Goal: Information Seeking & Learning: Compare options

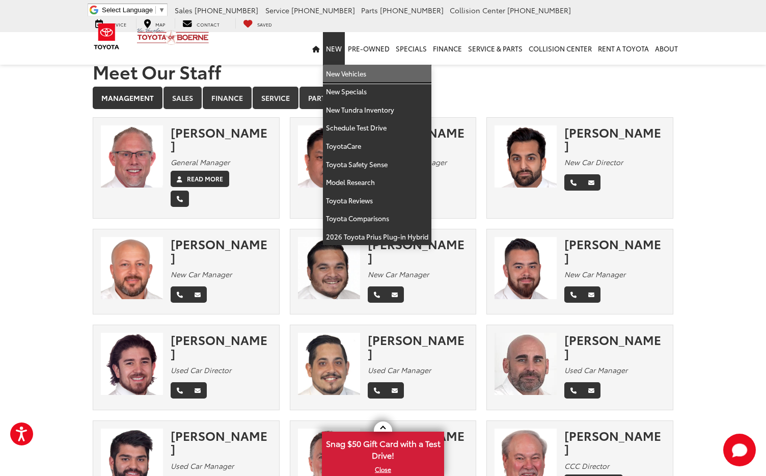
click at [351, 76] on link "New Vehicles" at bounding box center [377, 74] width 109 height 18
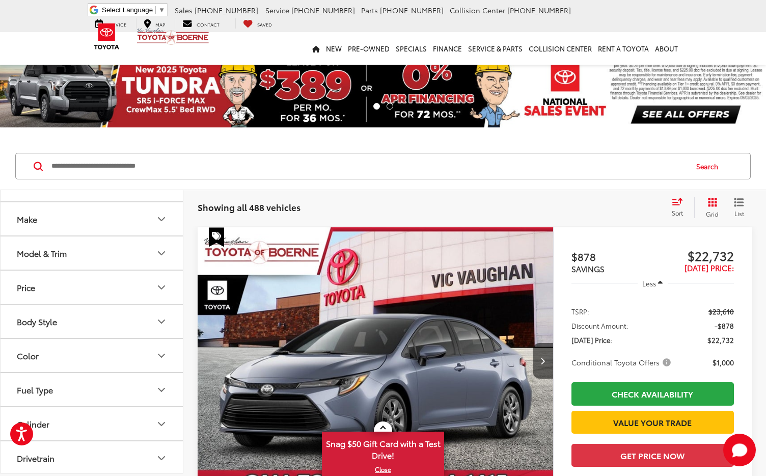
scroll to position [12, 0]
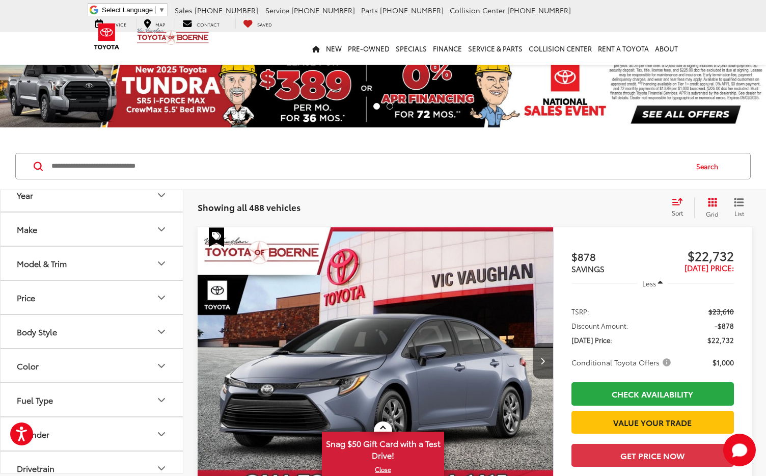
click at [159, 262] on icon "Model & Trim" at bounding box center [161, 263] width 6 height 3
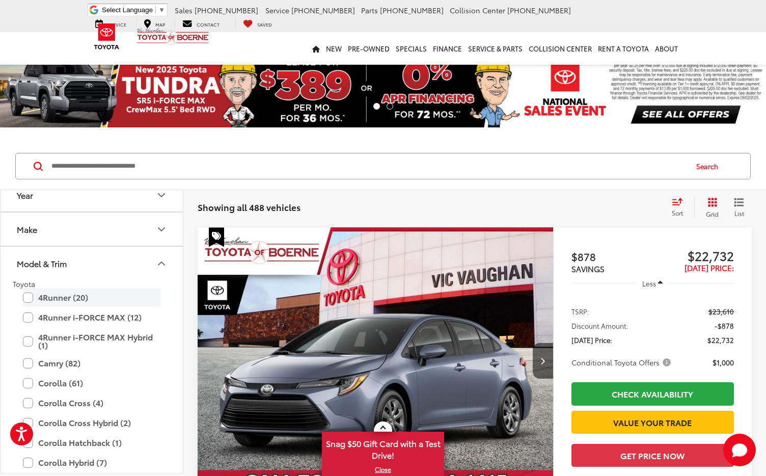
click at [26, 296] on label "4Runner (20)" at bounding box center [92, 297] width 138 height 18
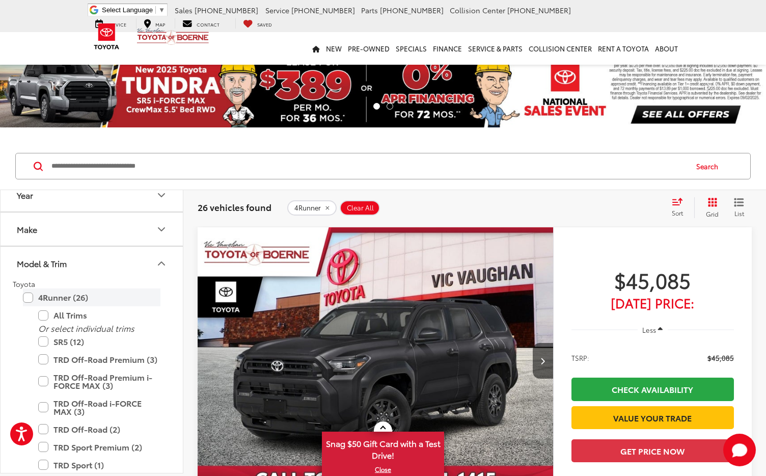
click at [28, 296] on label "4Runner (26)" at bounding box center [92, 297] width 138 height 18
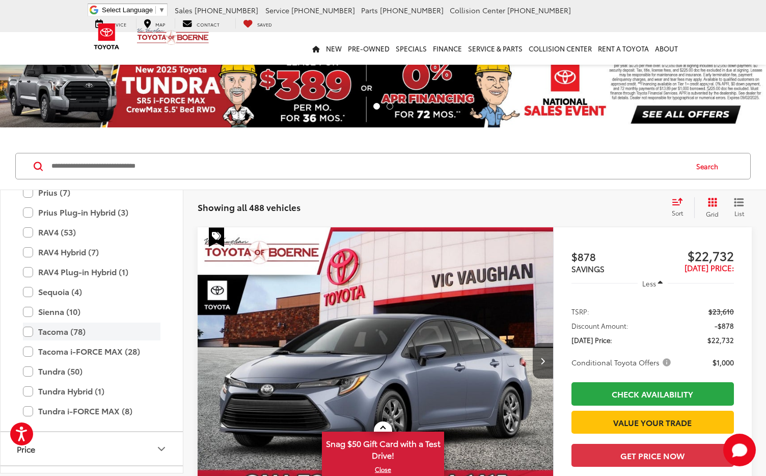
scroll to position [436, 0]
click at [30, 336] on label "Tacoma (78)" at bounding box center [92, 331] width 138 height 18
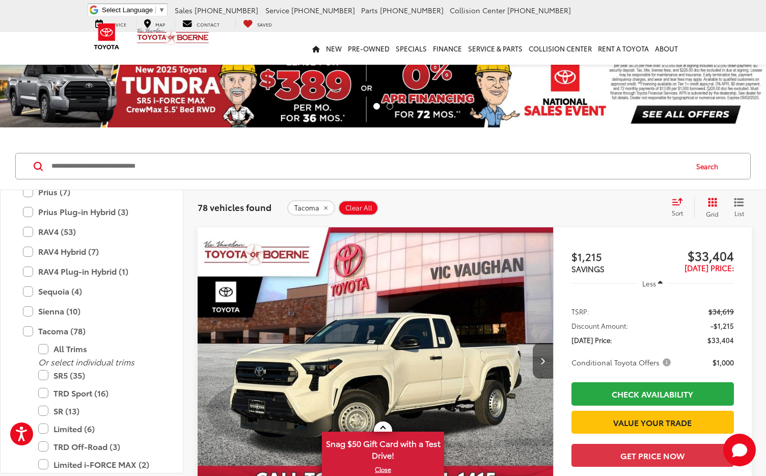
click at [540, 362] on button "Next image" at bounding box center [543, 361] width 20 height 36
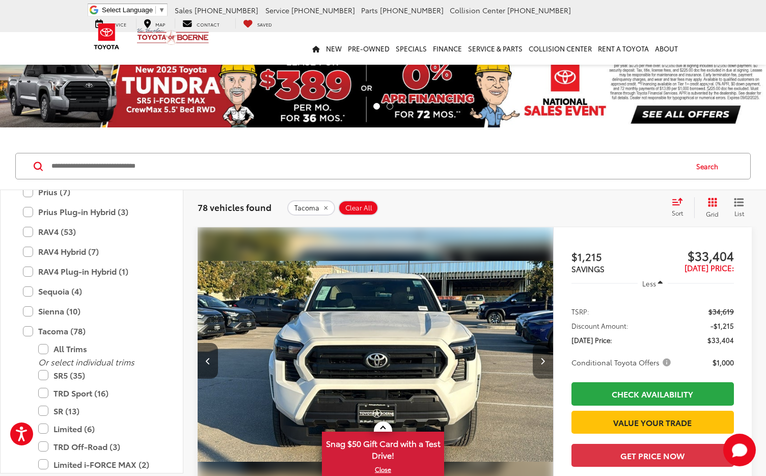
click at [540, 362] on button "Next image" at bounding box center [543, 361] width 20 height 36
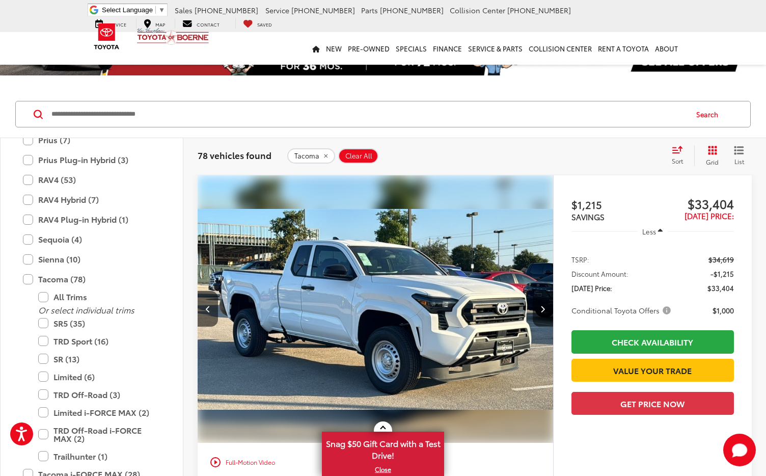
scroll to position [55, 0]
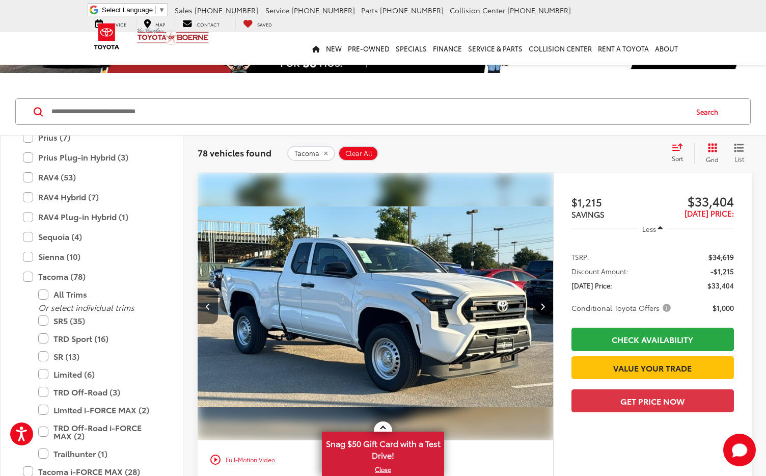
click at [538, 304] on button "Next image" at bounding box center [543, 306] width 20 height 36
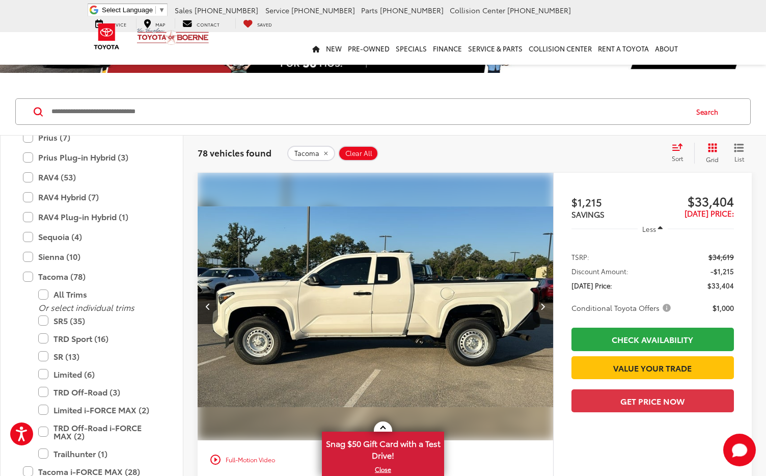
click at [538, 304] on button "Next image" at bounding box center [543, 306] width 20 height 36
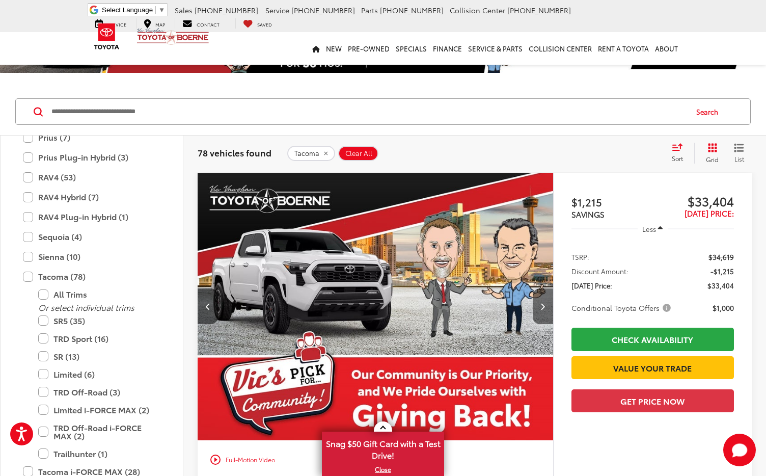
click at [538, 304] on button "Next image" at bounding box center [543, 306] width 20 height 36
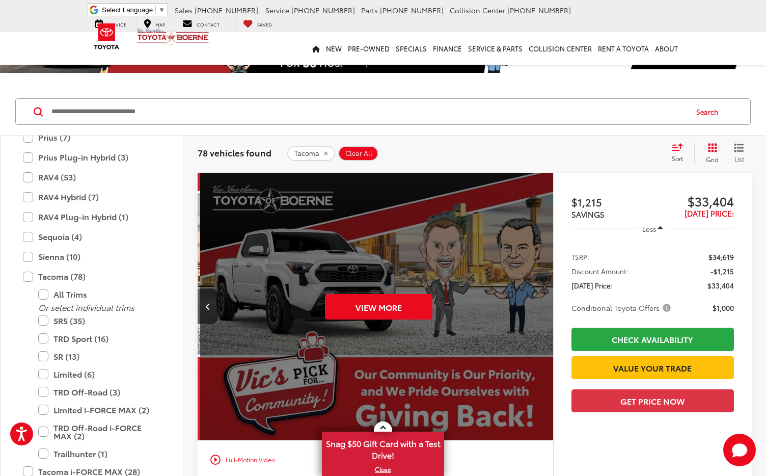
scroll to position [0, 1786]
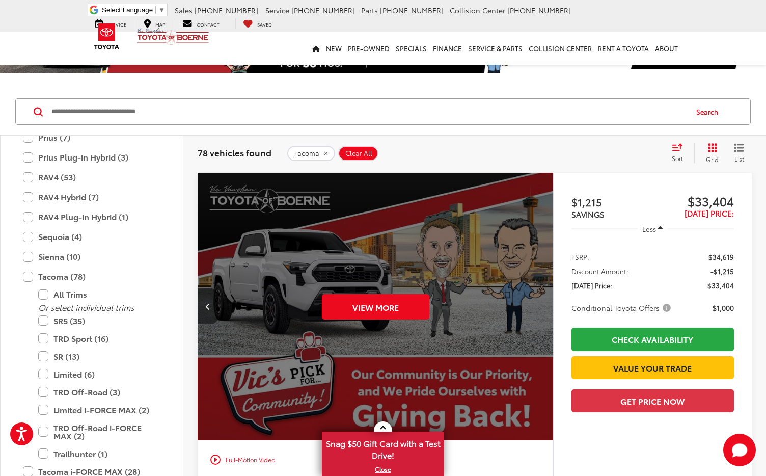
click at [538, 304] on div "View More" at bounding box center [375, 307] width 357 height 268
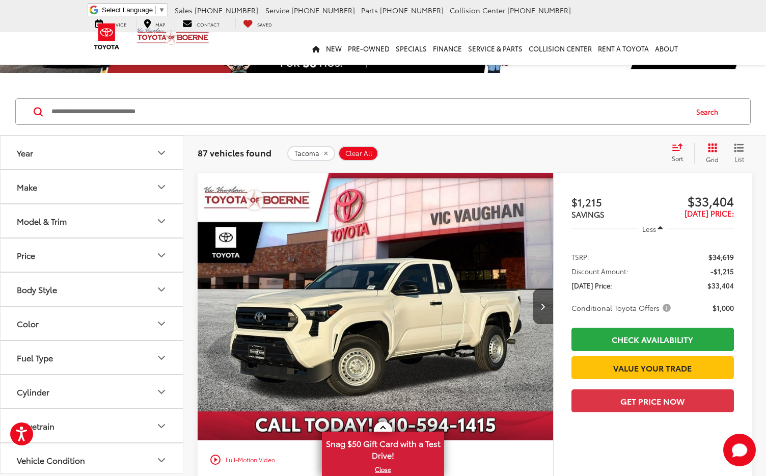
click at [154, 228] on button "Model & Trim" at bounding box center [92, 220] width 183 height 33
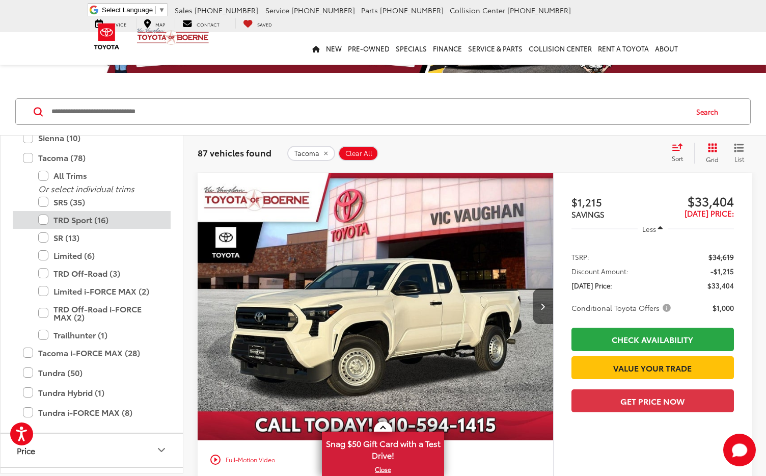
scroll to position [549, 0]
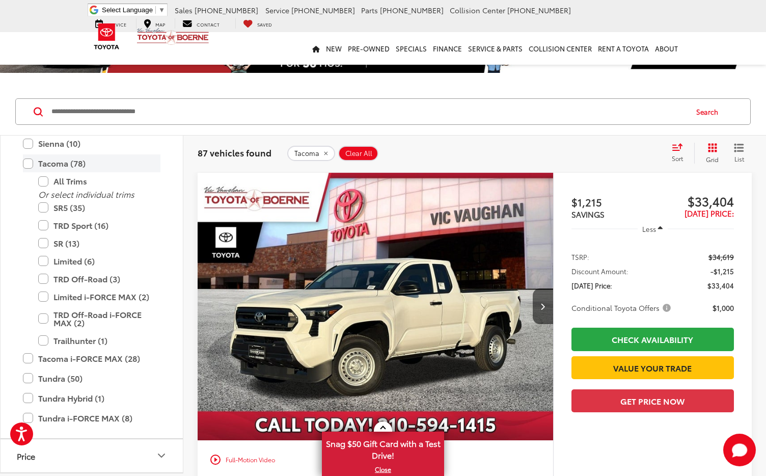
click at [28, 167] on label "Tacoma (78)" at bounding box center [92, 163] width 138 height 18
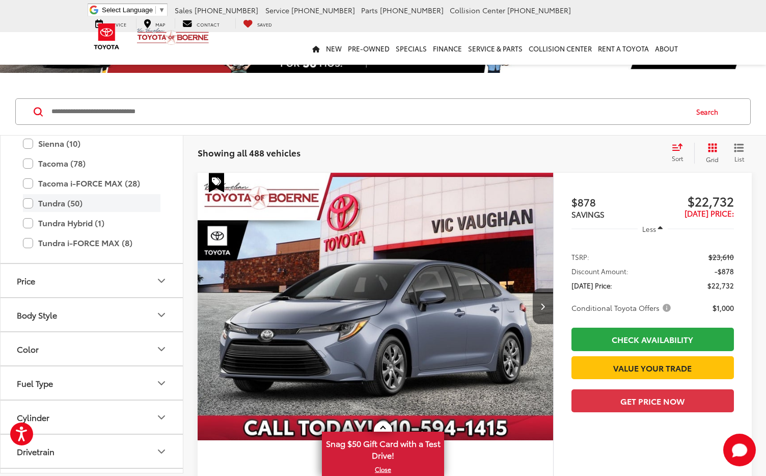
click at [25, 207] on label "Tundra (50)" at bounding box center [92, 203] width 138 height 18
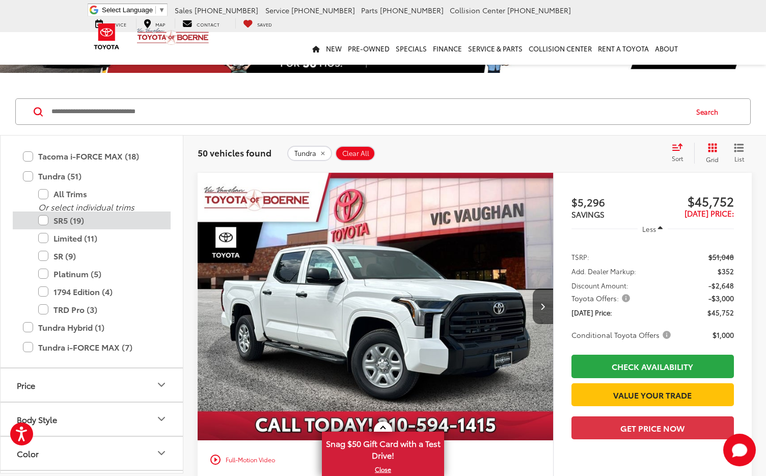
scroll to position [473, 0]
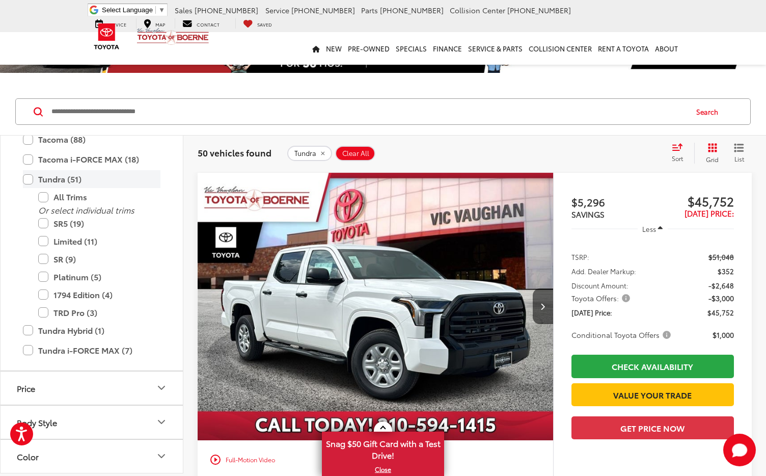
click at [30, 180] on label "Tundra (51)" at bounding box center [92, 179] width 138 height 18
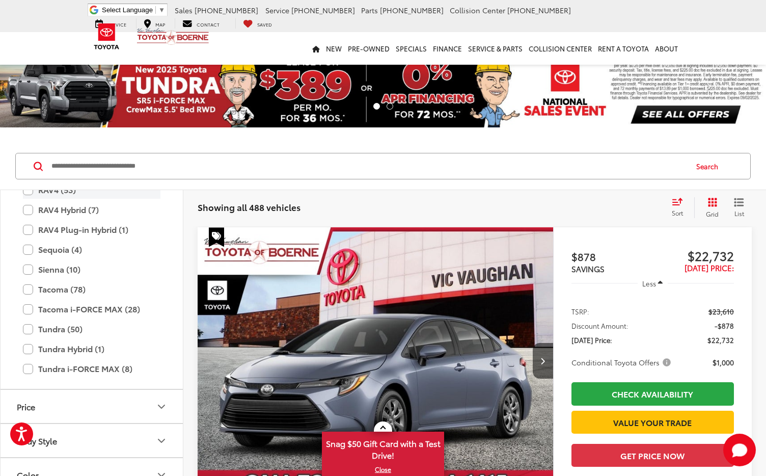
click at [26, 195] on label "RAV4 (53)" at bounding box center [92, 190] width 138 height 18
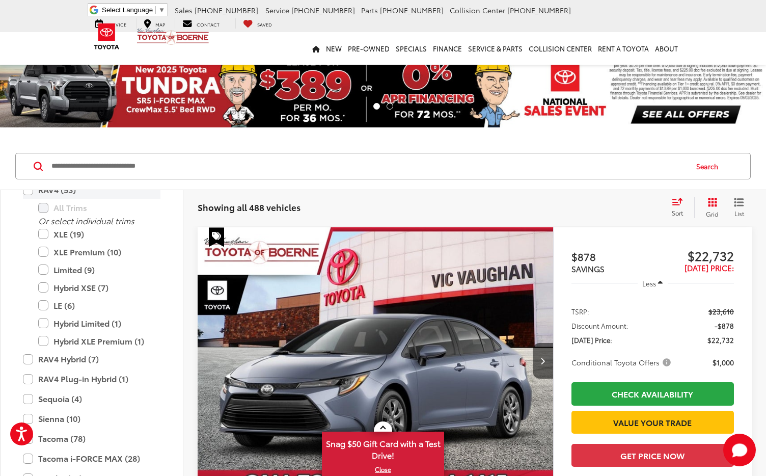
scroll to position [324, 0]
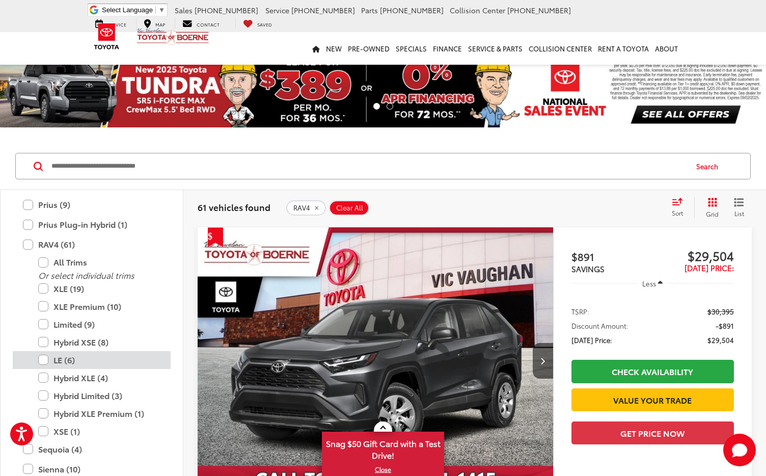
click at [41, 361] on label "LE (6)" at bounding box center [99, 360] width 122 height 18
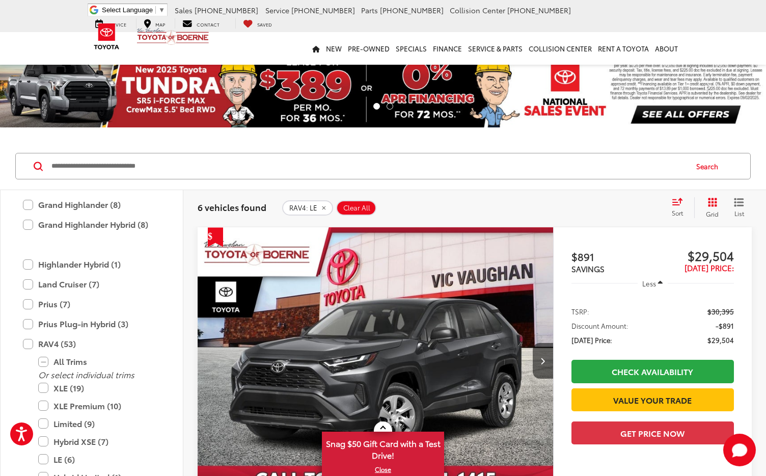
click at [208, 12] on span "[PHONE_NUMBER]" at bounding box center [227, 10] width 64 height 10
click at [196, 11] on span "[PHONE_NUMBER]" at bounding box center [227, 10] width 64 height 10
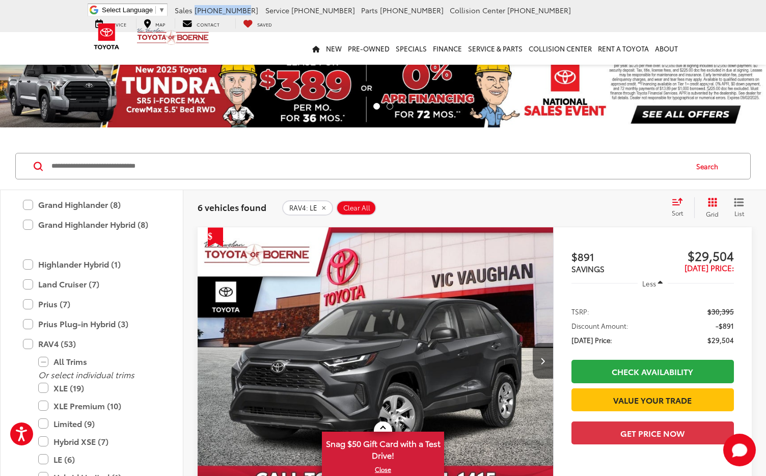
drag, startPoint x: 195, startPoint y: 11, endPoint x: 241, endPoint y: 13, distance: 45.4
click at [241, 13] on li "Sales 726-222-1155" at bounding box center [216, 10] width 89 height 10
copy span "[PHONE_NUMBER]"
